Goal: Task Accomplishment & Management: Manage account settings

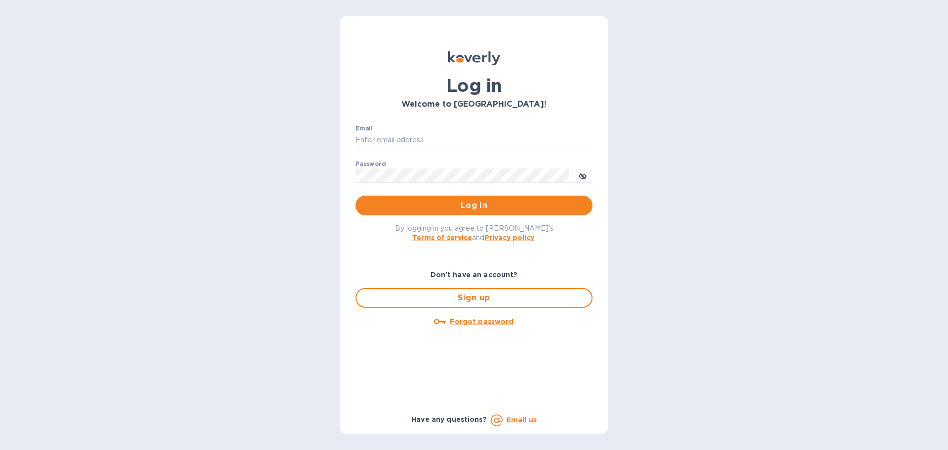
click at [386, 137] on input "Email" at bounding box center [473, 140] width 237 height 15
type input "cm@electronicsclubusa.com"
click at [355, 195] on button "Log in" at bounding box center [473, 205] width 237 height 20
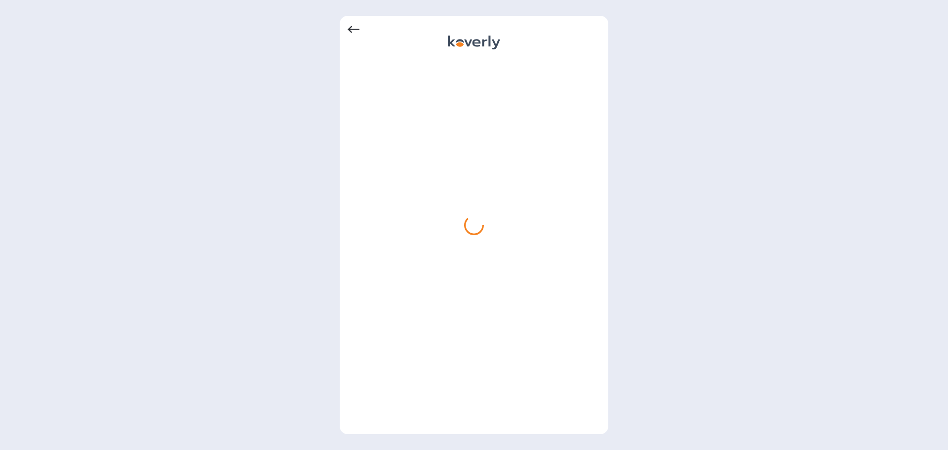
click at [350, 29] on icon at bounding box center [354, 29] width 12 height 7
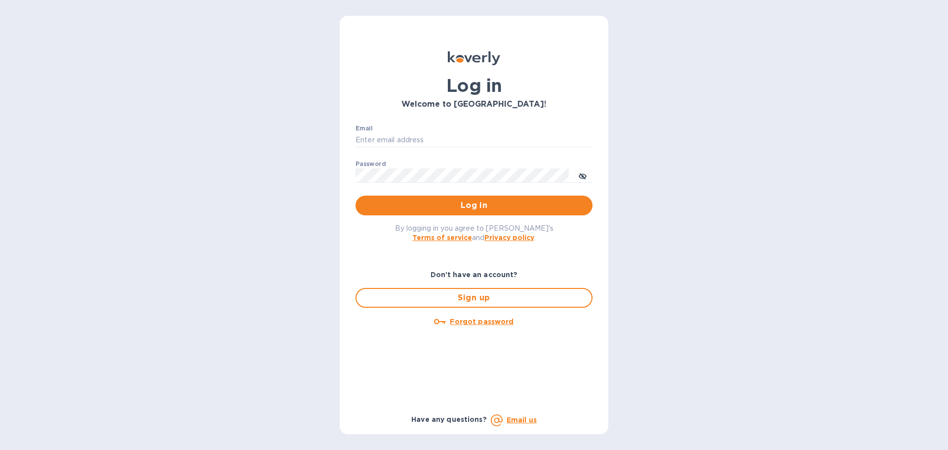
click at [682, 163] on div "Log in Welcome to [GEOGRAPHIC_DATA]! Email ​ Password ​ Log in By logging in yo…" at bounding box center [474, 225] width 948 height 450
click at [456, 143] on input "Email" at bounding box center [473, 140] width 237 height 15
click at [674, 195] on div "Log in Welcome to [GEOGRAPHIC_DATA]! Email ​ Password ​ Log in By logging in yo…" at bounding box center [474, 225] width 948 height 450
click at [687, 223] on div "Log in Welcome to [GEOGRAPHIC_DATA]! Email ​ Password ​ Log in By logging in yo…" at bounding box center [474, 225] width 948 height 450
